Goal: Task Accomplishment & Management: Manage account settings

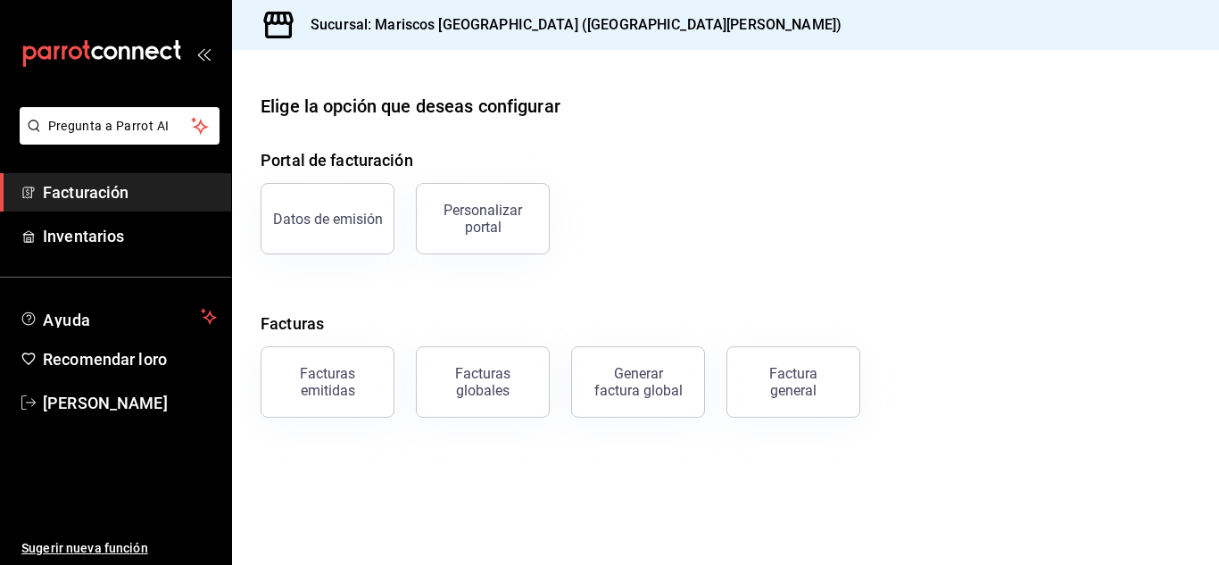
click at [153, 194] on span "Facturación" at bounding box center [130, 192] width 174 height 24
click at [488, 212] on font "Personalizar portal" at bounding box center [483, 219] width 79 height 34
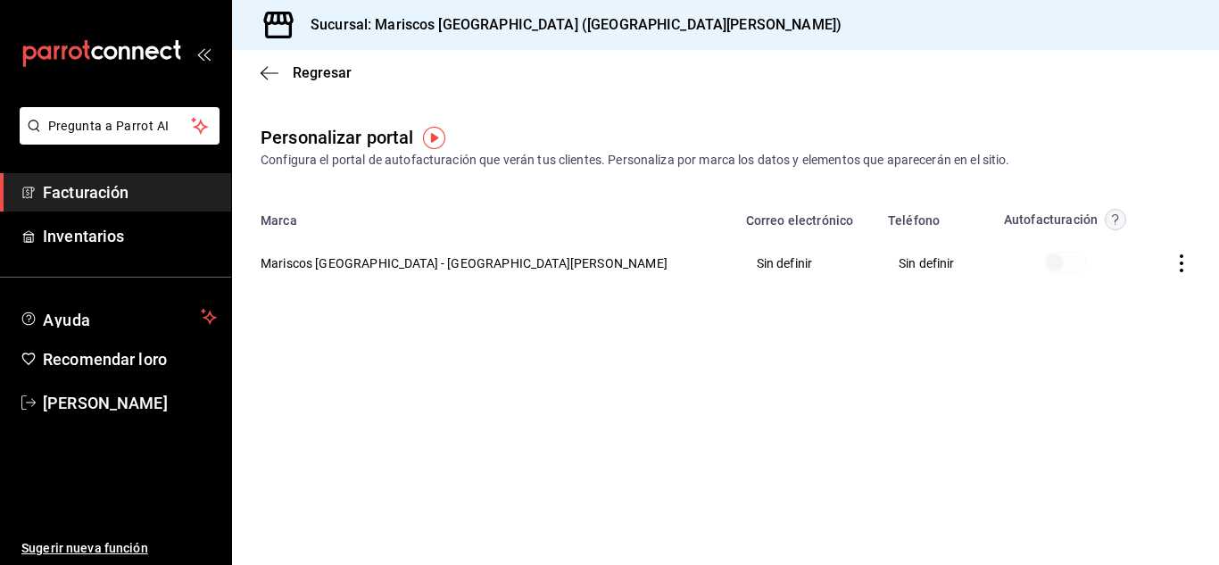
click at [605, 311] on div "Personalizar portal Configura el portal de autofacturación que verán tus client…" at bounding box center [725, 223] width 987 height 199
click at [433, 132] on img "button" at bounding box center [434, 138] width 22 height 22
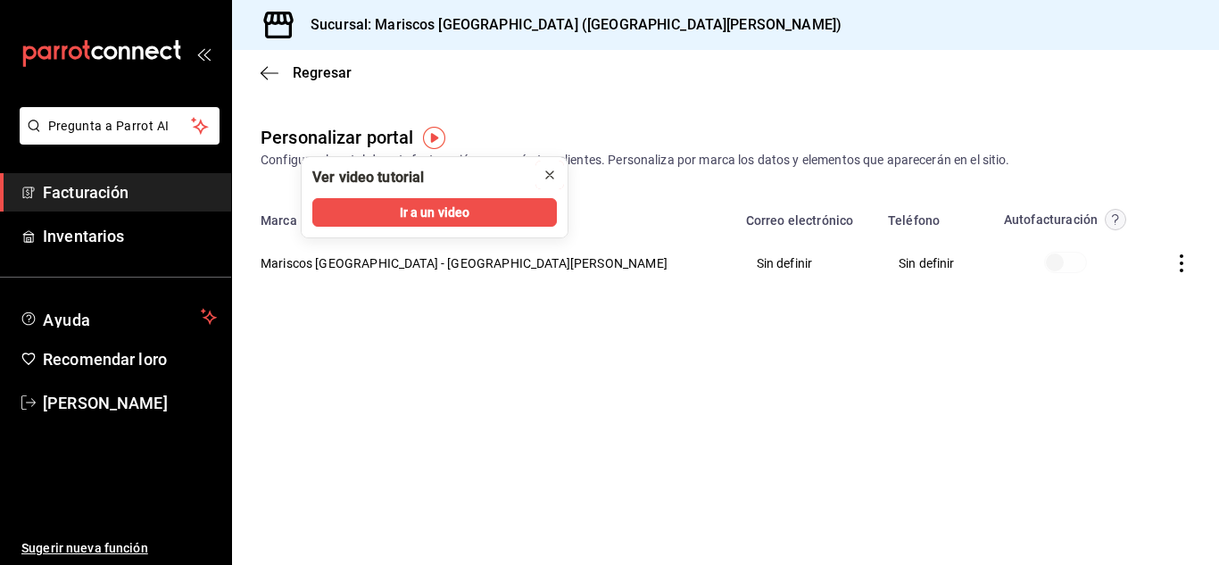
click at [552, 177] on icon "cerca" at bounding box center [549, 174] width 7 height 7
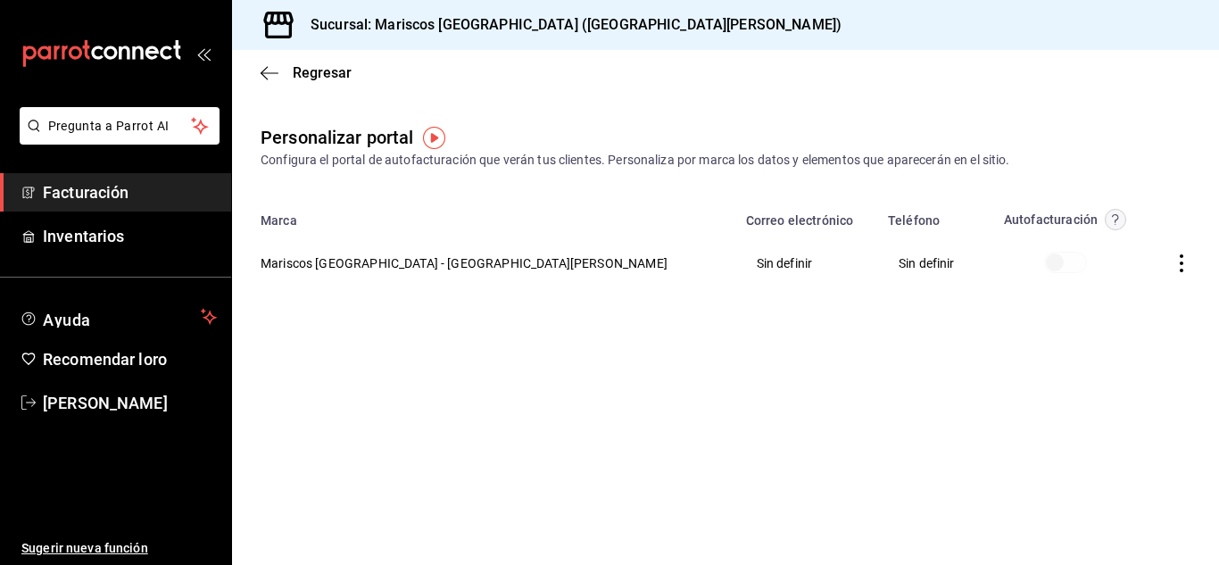
click at [324, 268] on font "Mariscos [GEOGRAPHIC_DATA] - [GEOGRAPHIC_DATA][PERSON_NAME]" at bounding box center [464, 263] width 407 height 14
click at [471, 259] on th "Mariscos [GEOGRAPHIC_DATA] - [GEOGRAPHIC_DATA][PERSON_NAME]" at bounding box center [483, 262] width 503 height 64
click at [757, 263] on font "Sin definir" at bounding box center [785, 263] width 56 height 14
click at [735, 263] on th "Sin definir" at bounding box center [806, 262] width 142 height 64
click at [1188, 262] on icon "button" at bounding box center [1182, 263] width 18 height 18
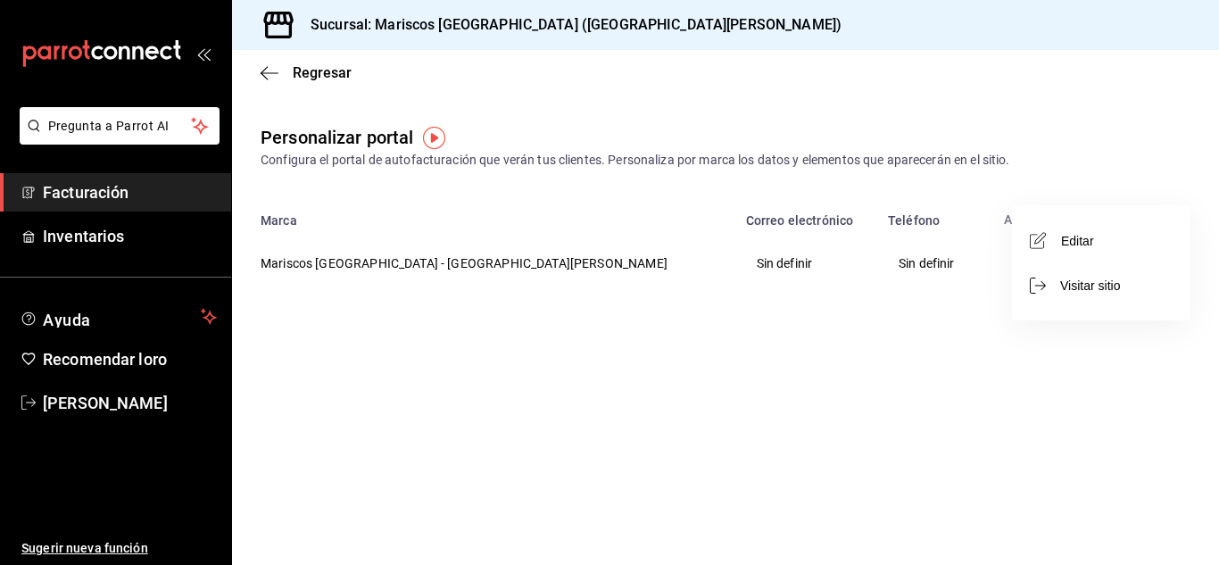
click at [1146, 237] on li "Editar" at bounding box center [1101, 241] width 179 height 46
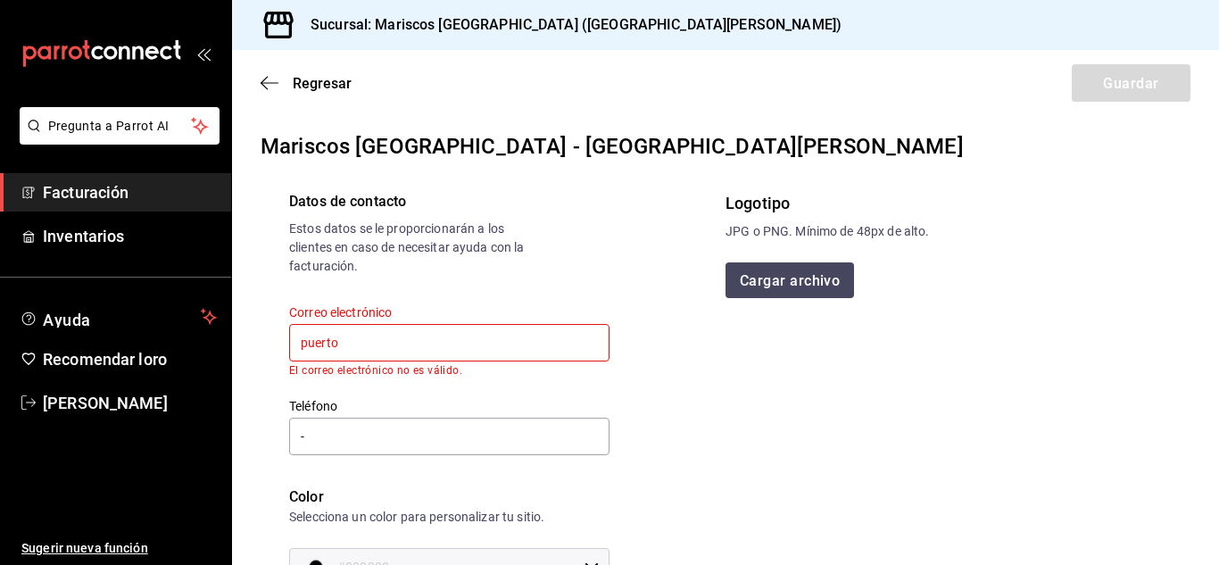
type input "[EMAIL_ADDRESS][DOMAIN_NAME]"
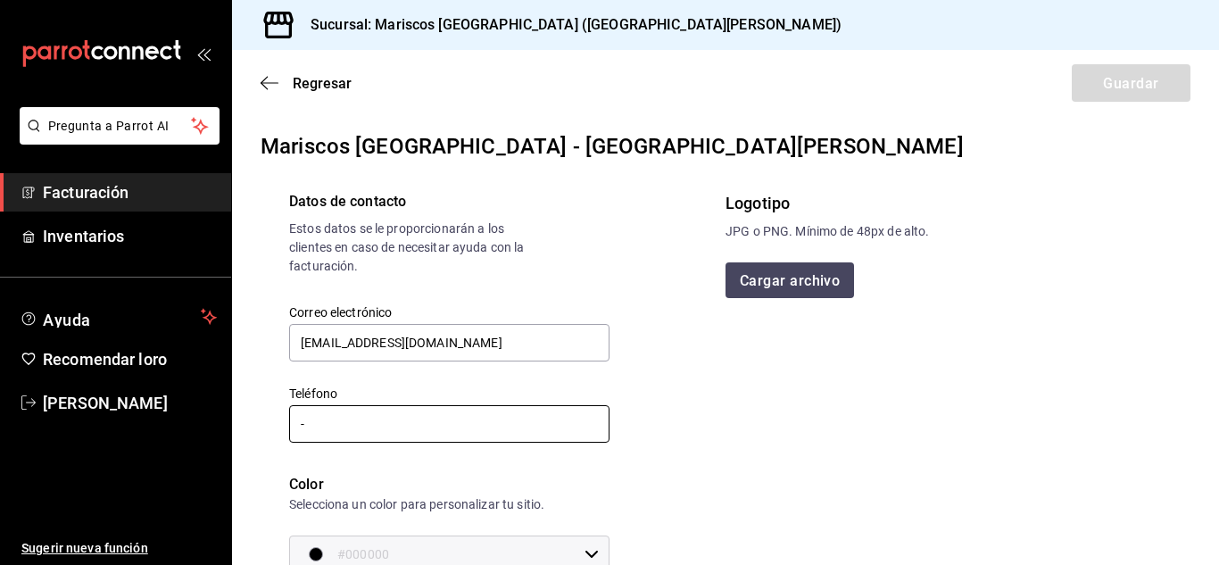
click at [494, 424] on input "-" at bounding box center [449, 423] width 320 height 37
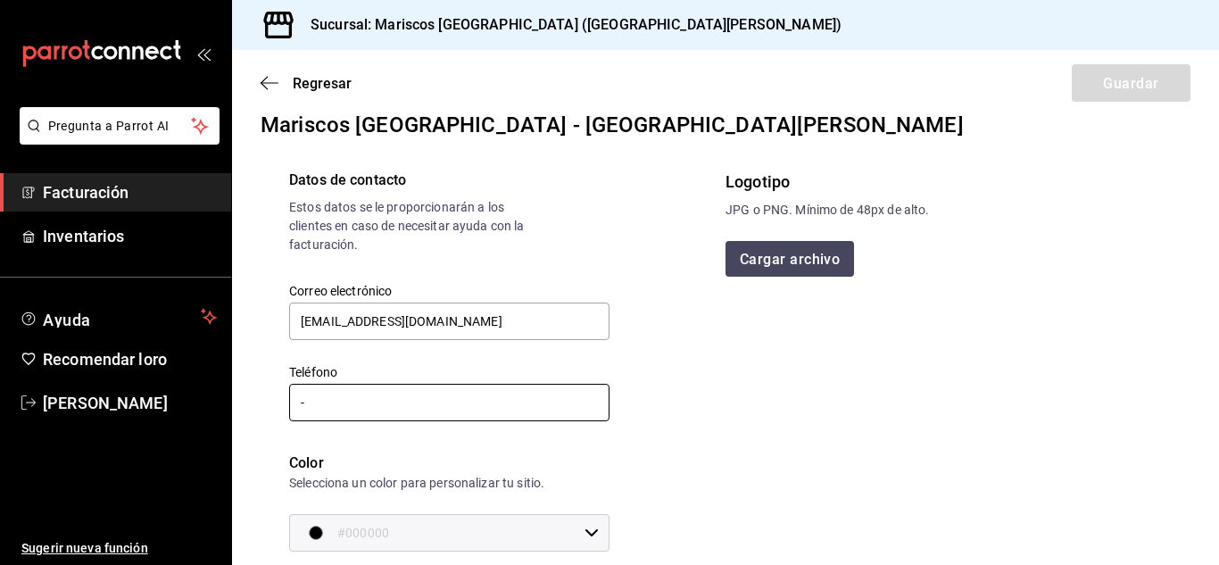
scroll to position [27, 0]
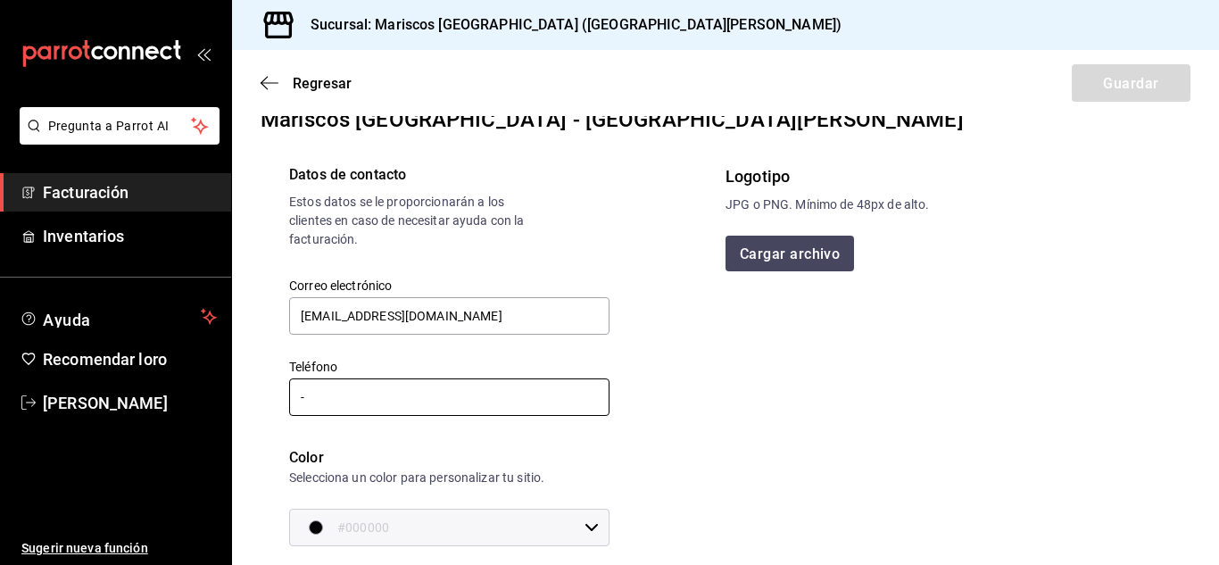
click at [469, 390] on input "-" at bounding box center [449, 396] width 320 height 37
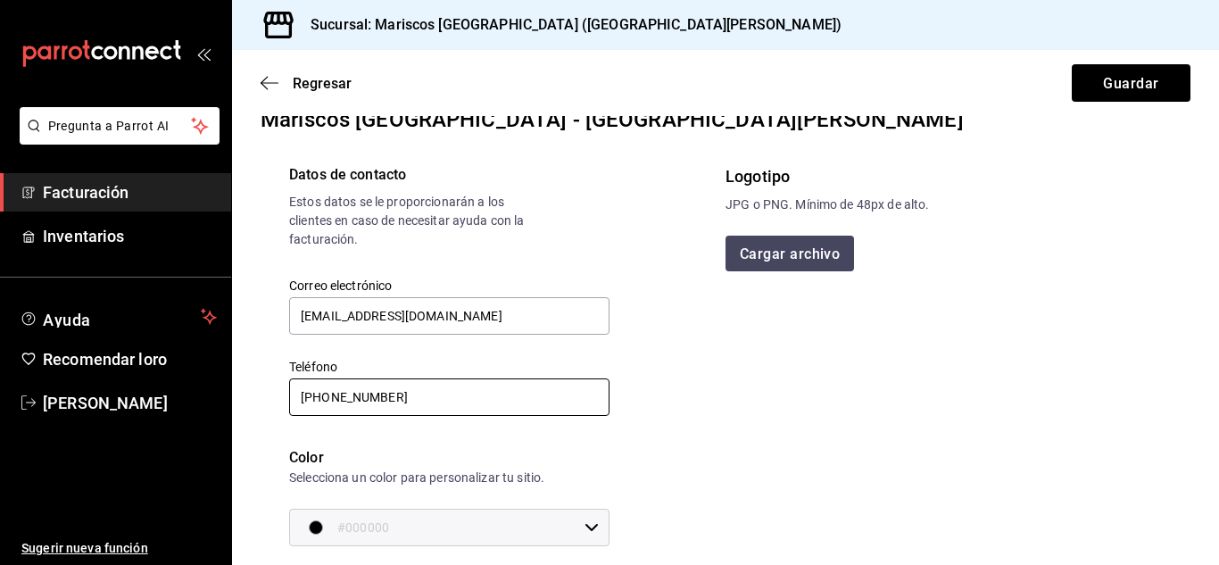
scroll to position [0, 0]
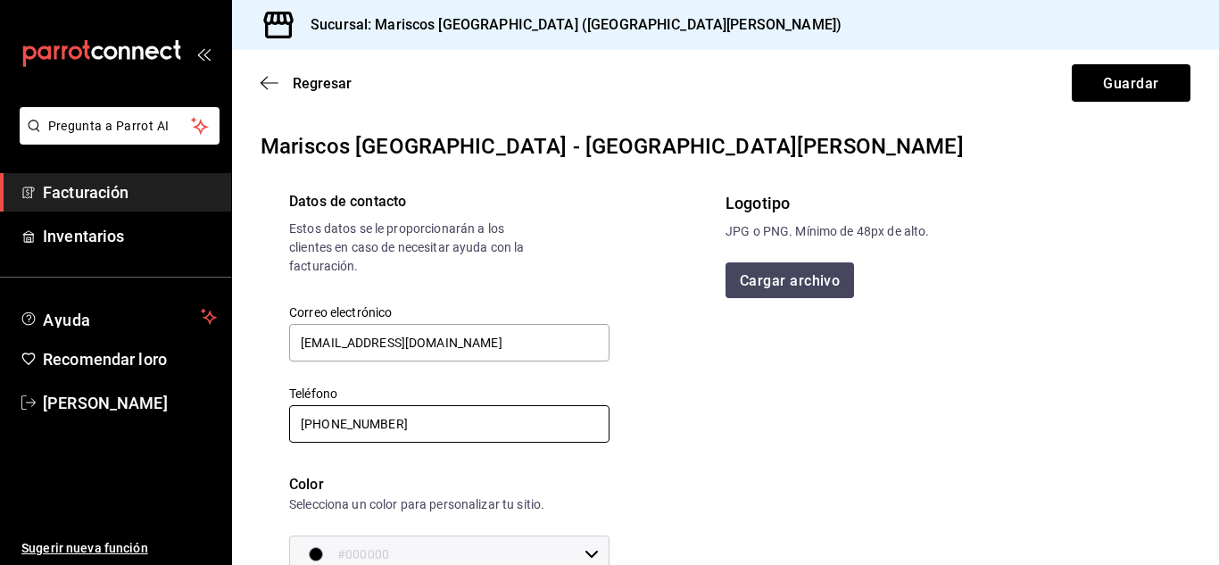
type input "[PHONE_NUMBER]"
click at [794, 274] on font "Cargar archivo" at bounding box center [791, 279] width 100 height 17
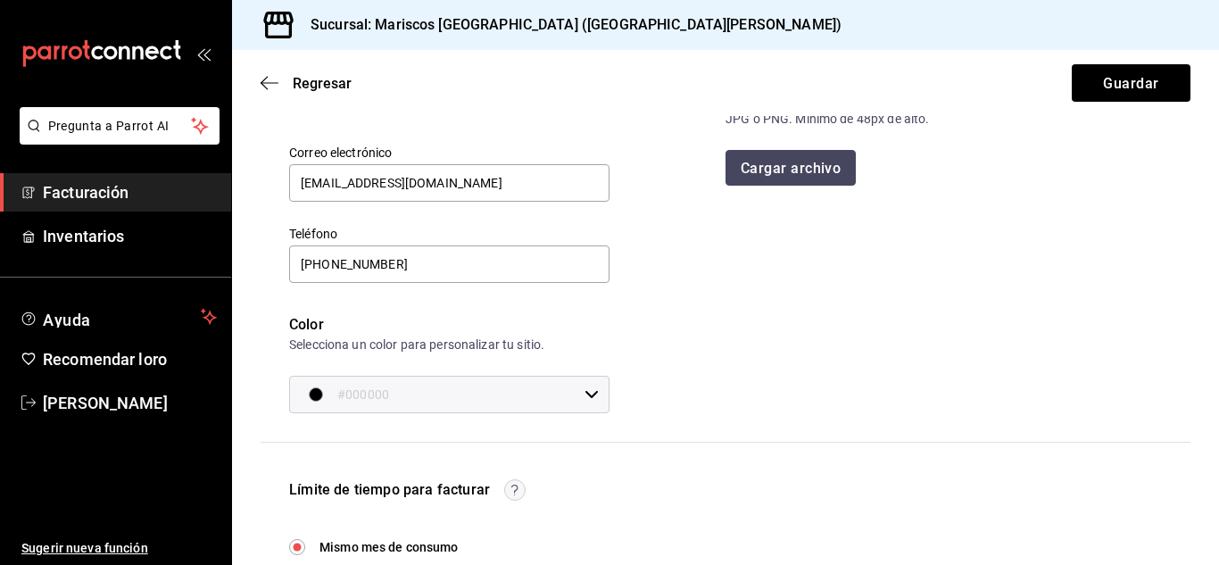
scroll to position [163, 0]
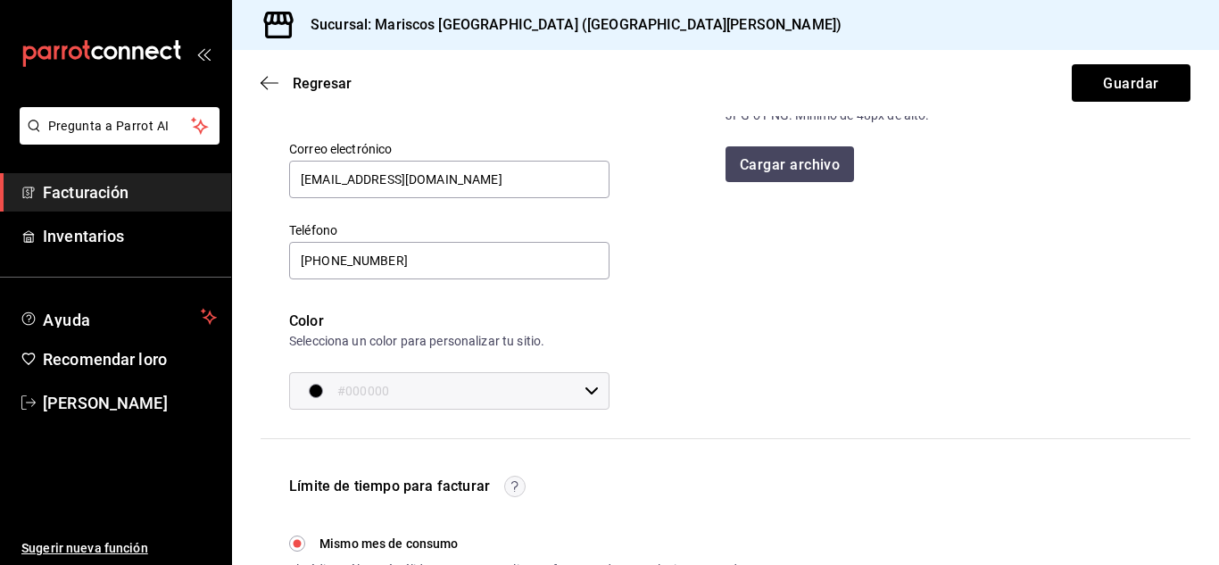
click at [584, 383] on div "#000000 ​" at bounding box center [449, 390] width 320 height 37
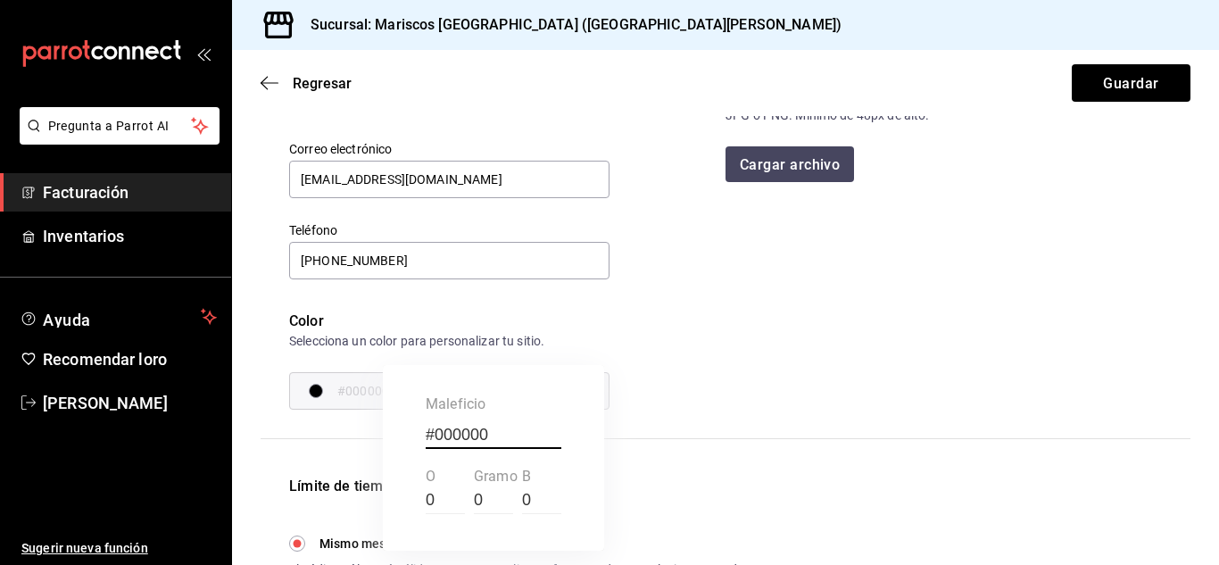
click at [587, 396] on div "#000000 maleficio 0 o 0 gramo 0 b" at bounding box center [493, 458] width 221 height 186
click at [365, 458] on div at bounding box center [609, 282] width 1219 height 565
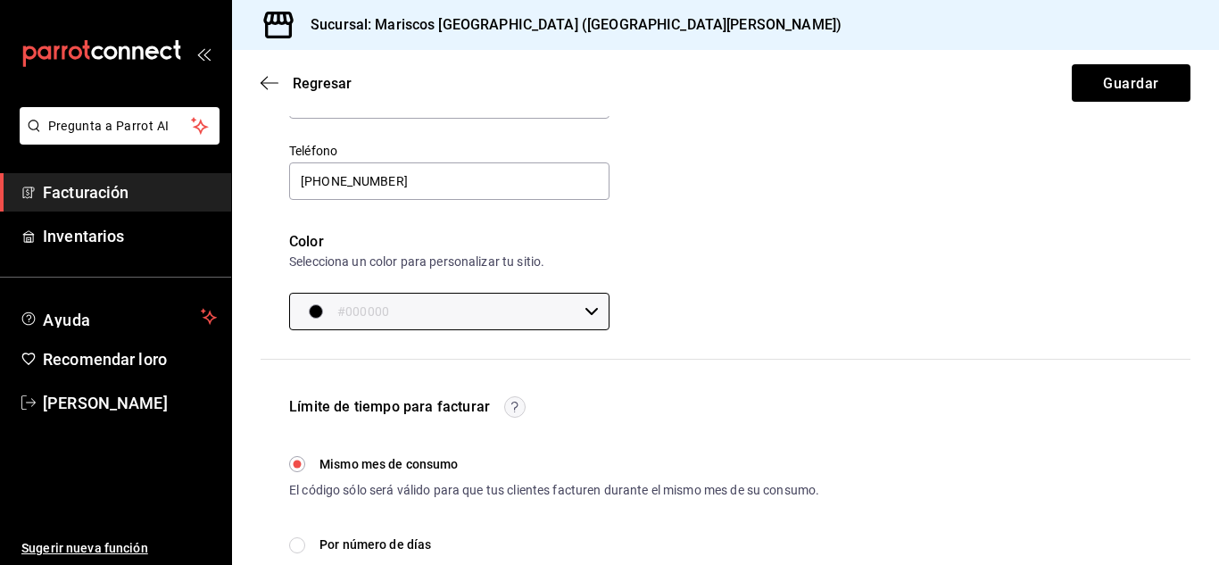
scroll to position [244, 0]
click at [587, 307] on icon at bounding box center [592, 310] width 14 height 14
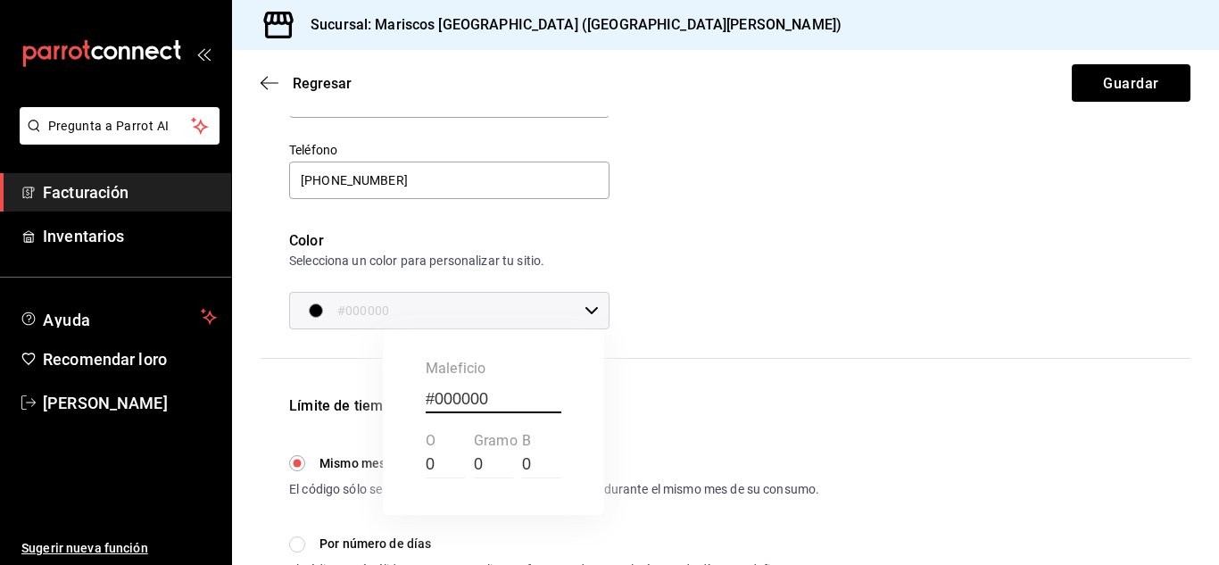
click at [320, 303] on div at bounding box center [609, 282] width 1219 height 565
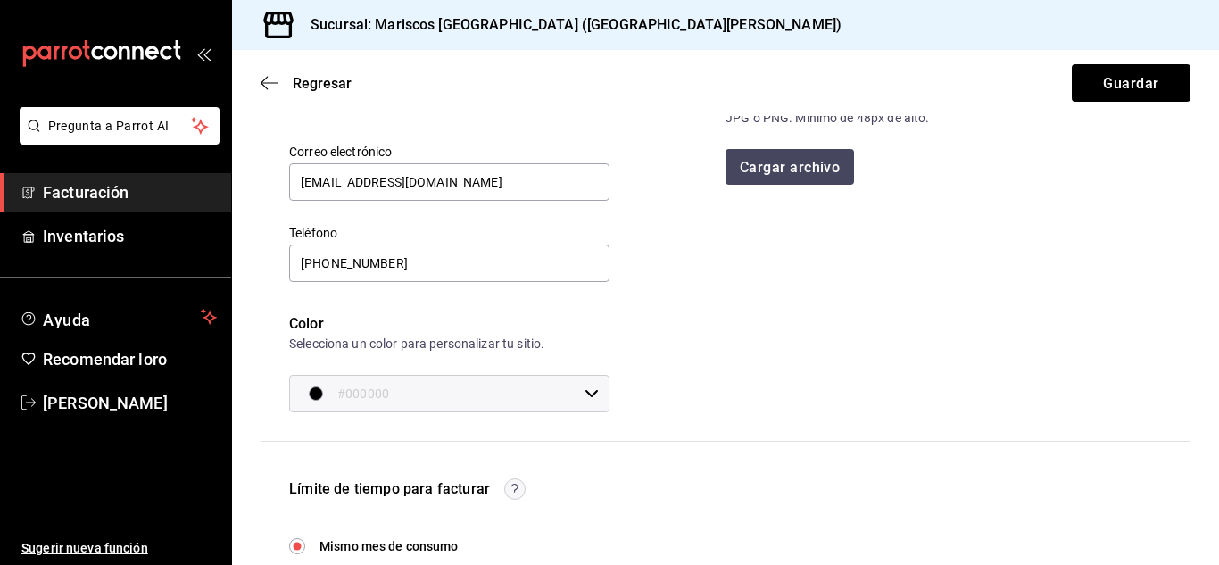
scroll to position [0, 0]
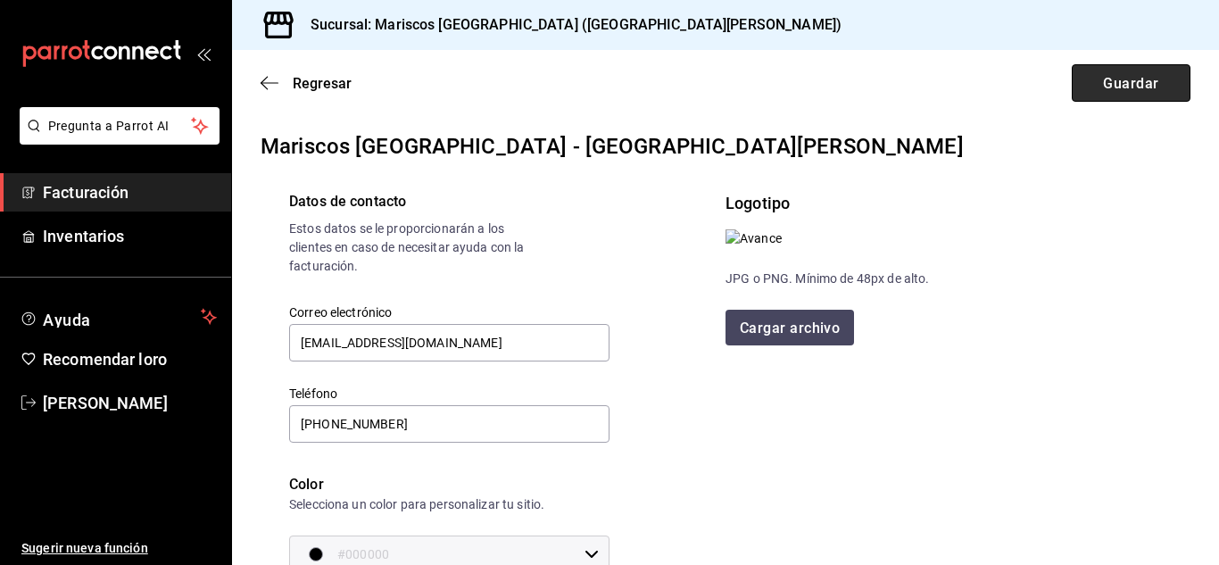
click at [1103, 75] on font "Guardar" at bounding box center [1130, 82] width 55 height 17
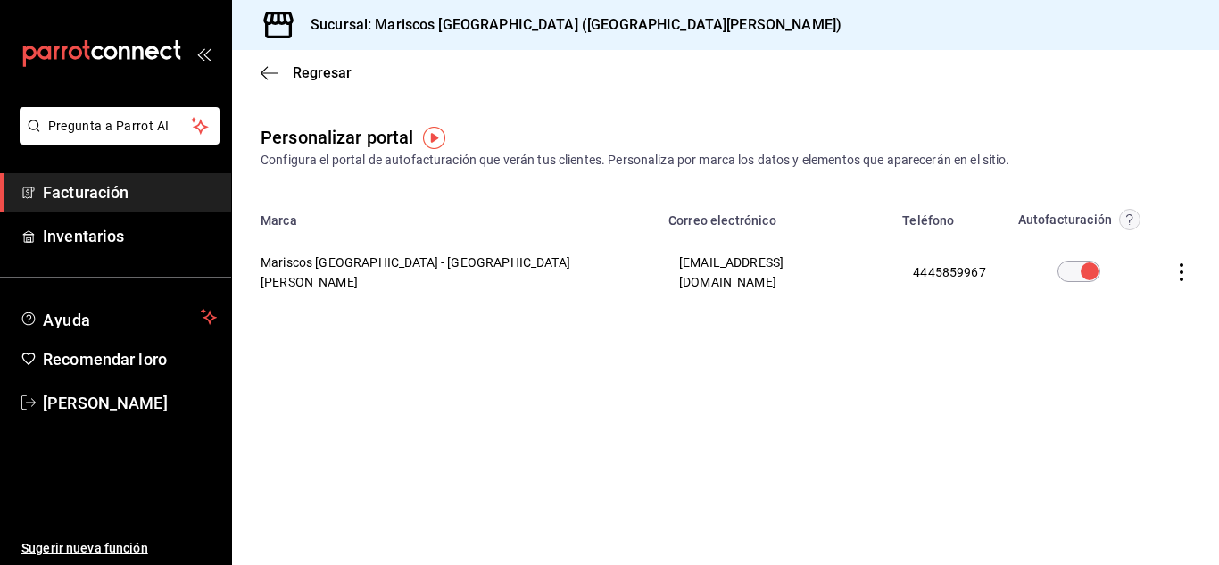
click at [432, 139] on img "button" at bounding box center [434, 138] width 22 height 22
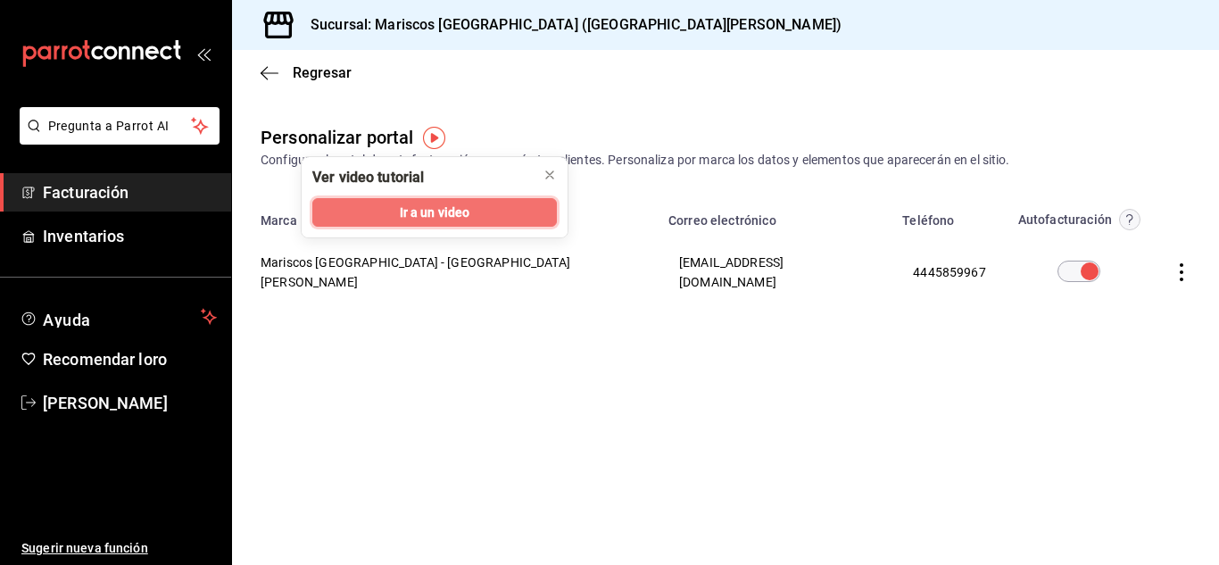
click at [466, 214] on font "Ir a un video" at bounding box center [435, 212] width 71 height 14
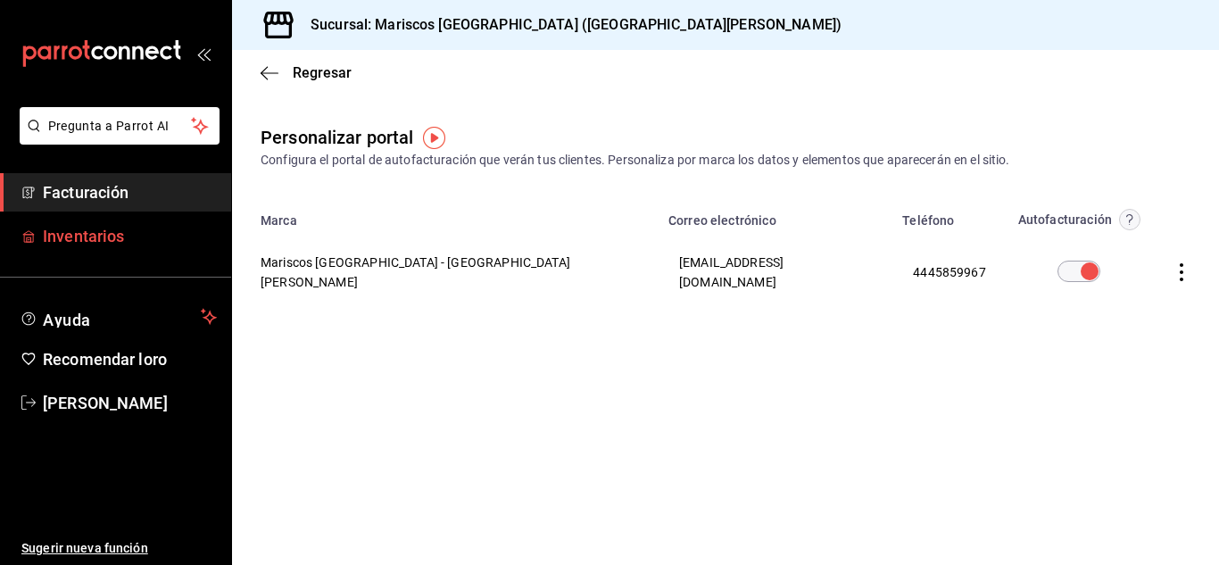
click at [136, 246] on span "Inventarios" at bounding box center [130, 236] width 174 height 24
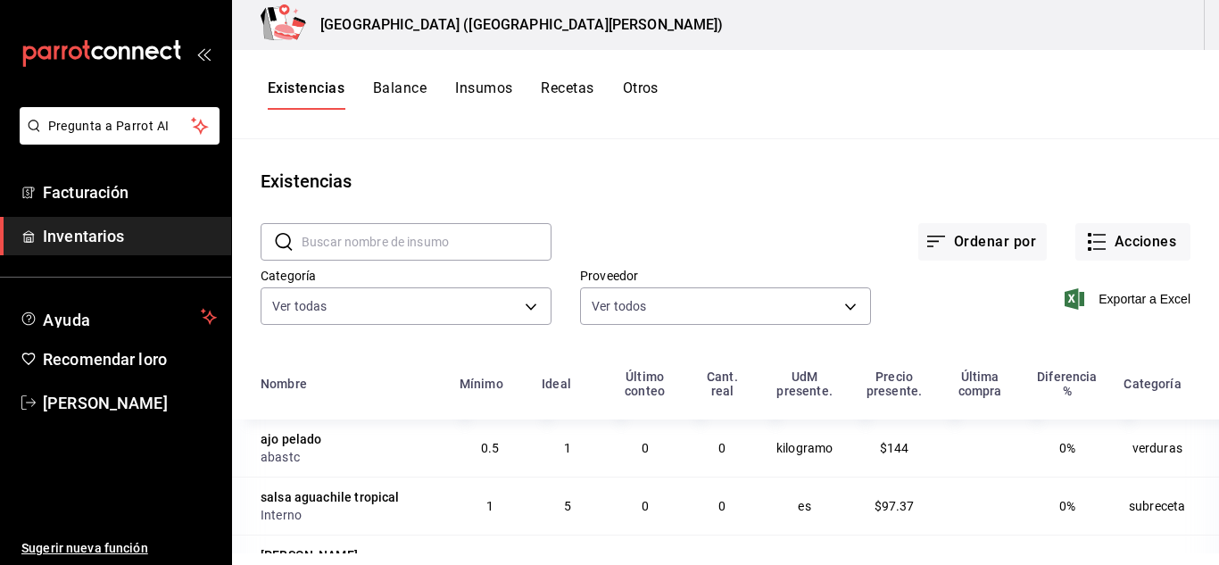
click at [642, 96] on font "Otros" at bounding box center [641, 88] width 36 height 19
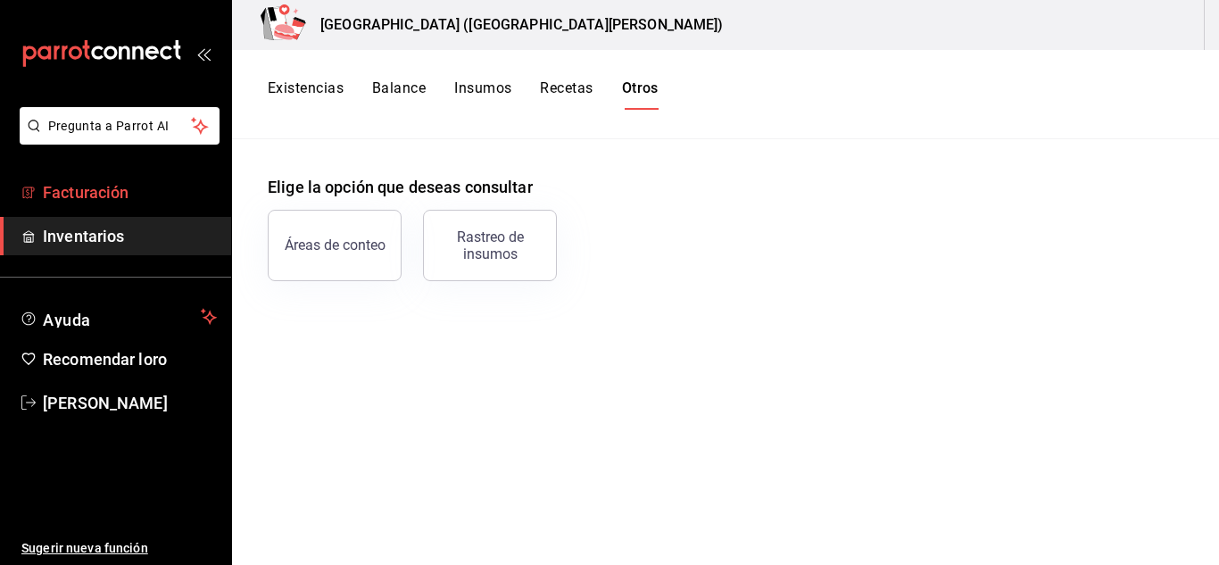
click at [140, 184] on span "Facturación" at bounding box center [130, 192] width 174 height 24
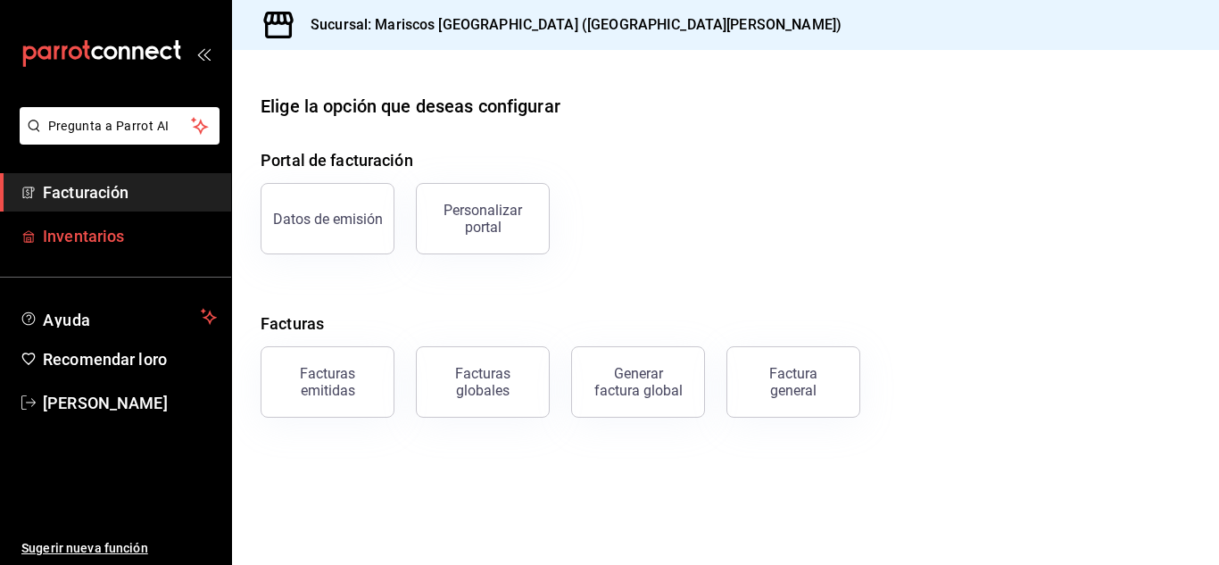
click at [88, 243] on font "Inventarios" at bounding box center [83, 236] width 81 height 19
